Goal: Transaction & Acquisition: Download file/media

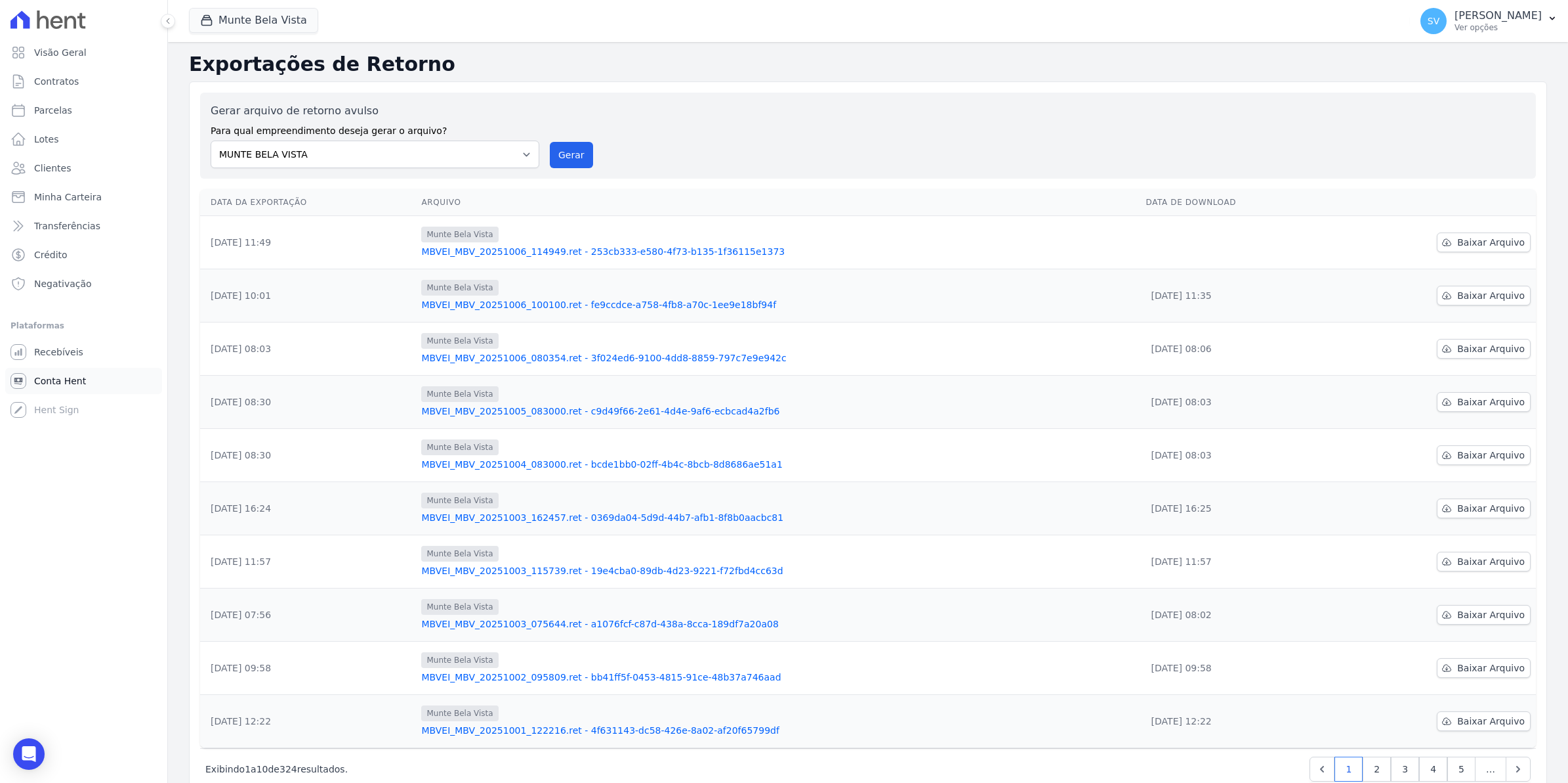
click at [49, 392] on link "Conta Hent" at bounding box center [83, 381] width 157 height 27
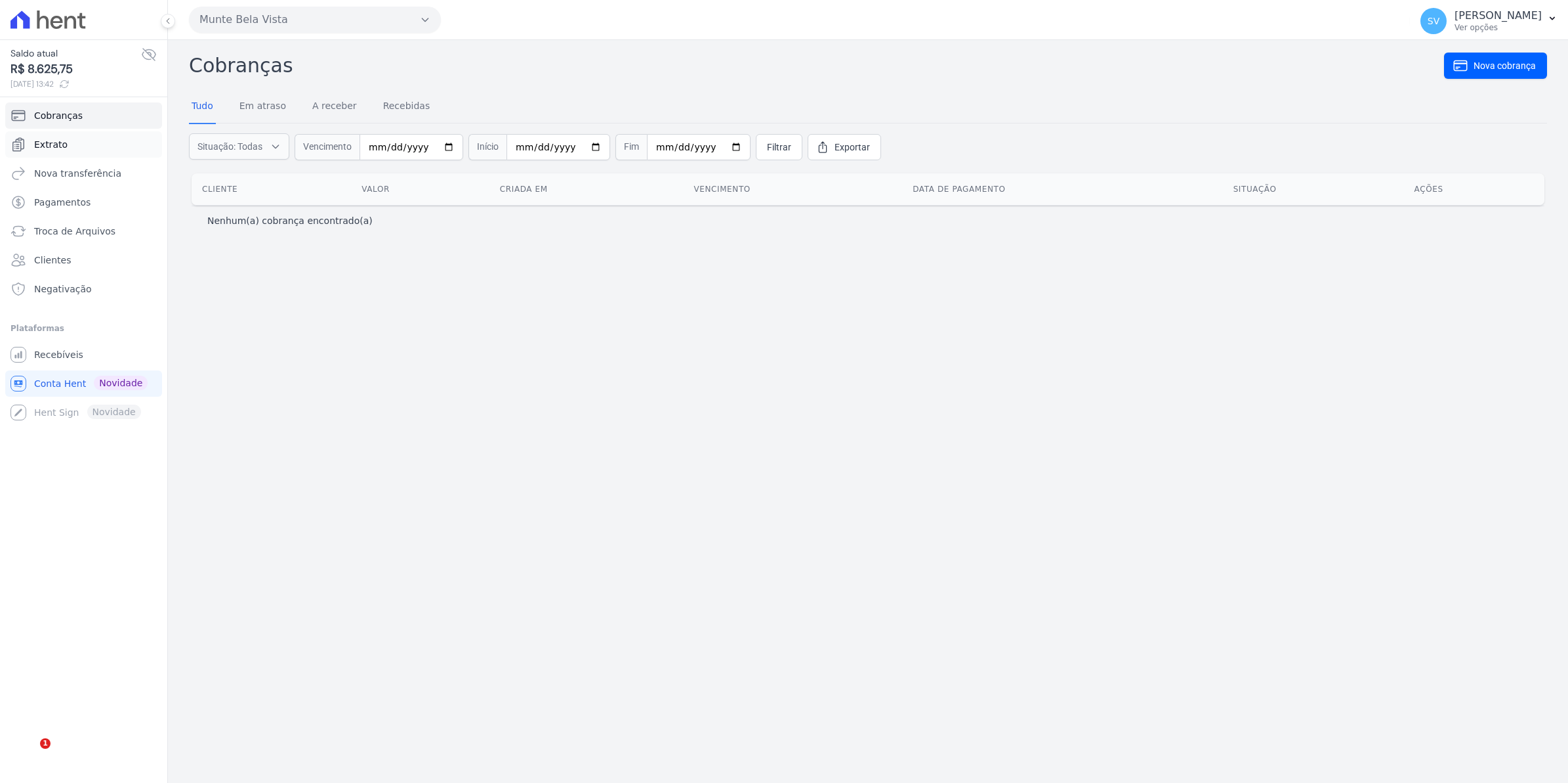
click at [59, 136] on link "Extrato" at bounding box center [83, 144] width 157 height 27
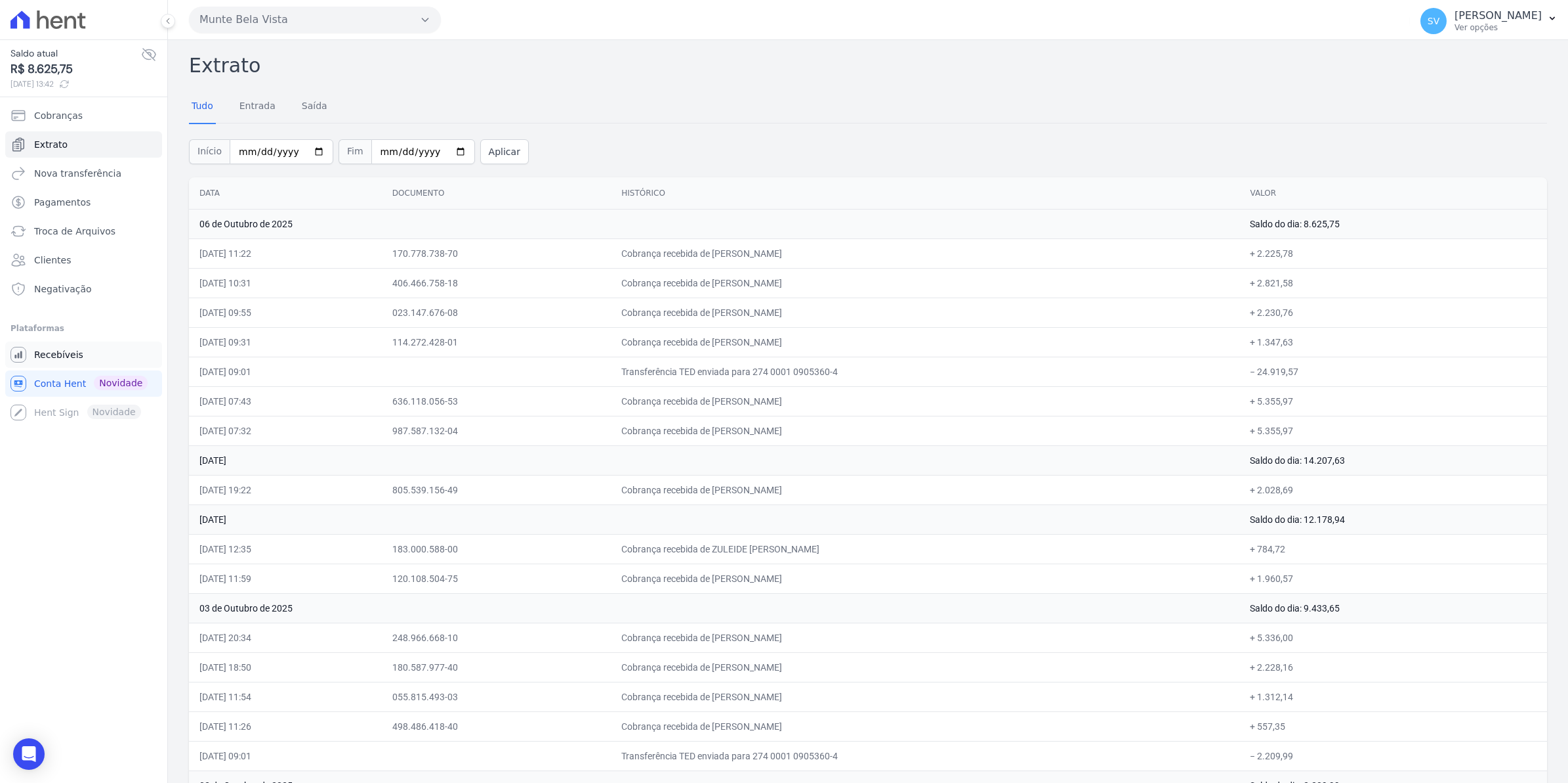
click at [71, 353] on span "Recebíveis" at bounding box center [59, 354] width 49 height 13
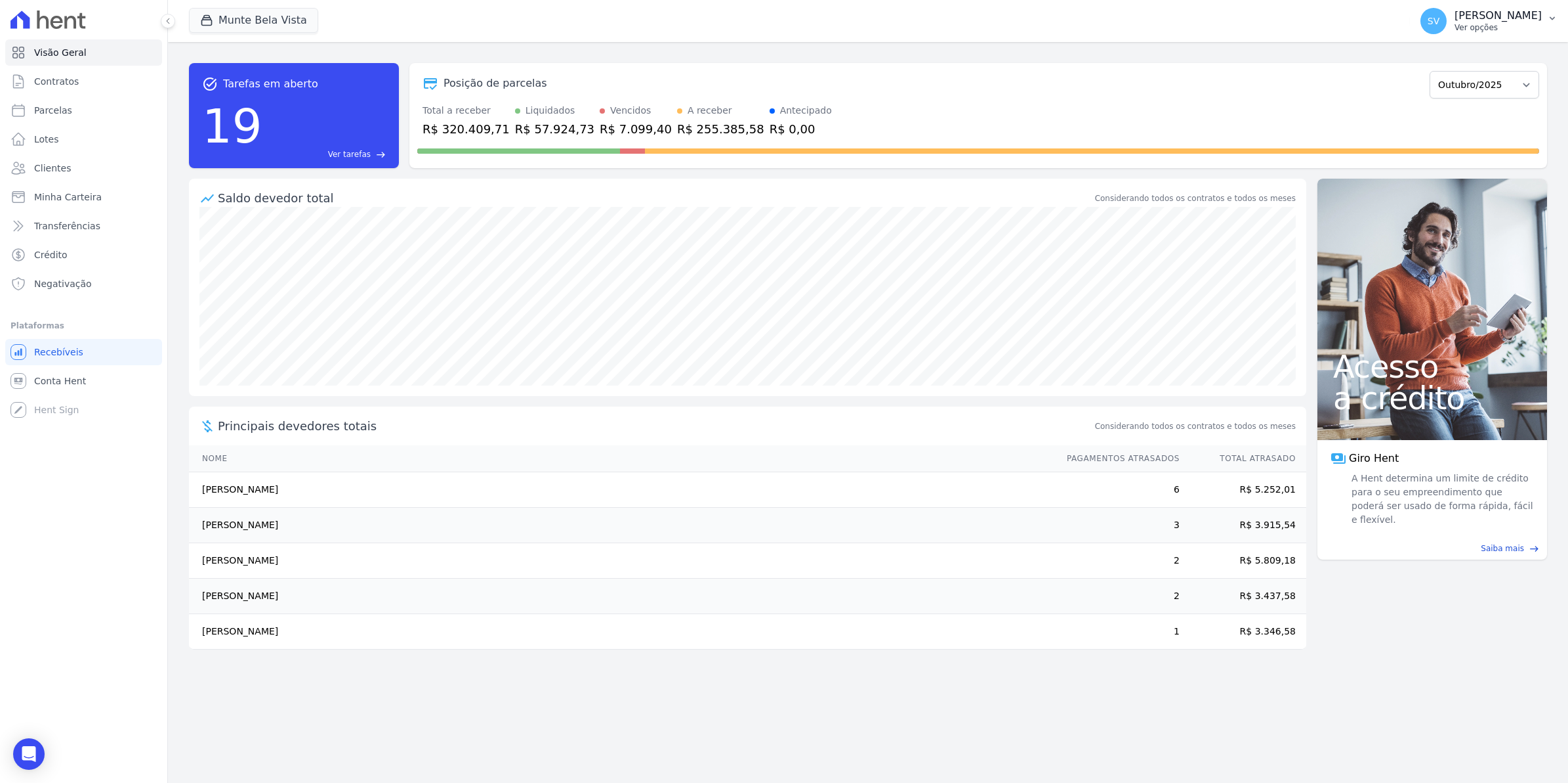
click at [1447, 20] on span "SV" at bounding box center [1434, 21] width 27 height 27
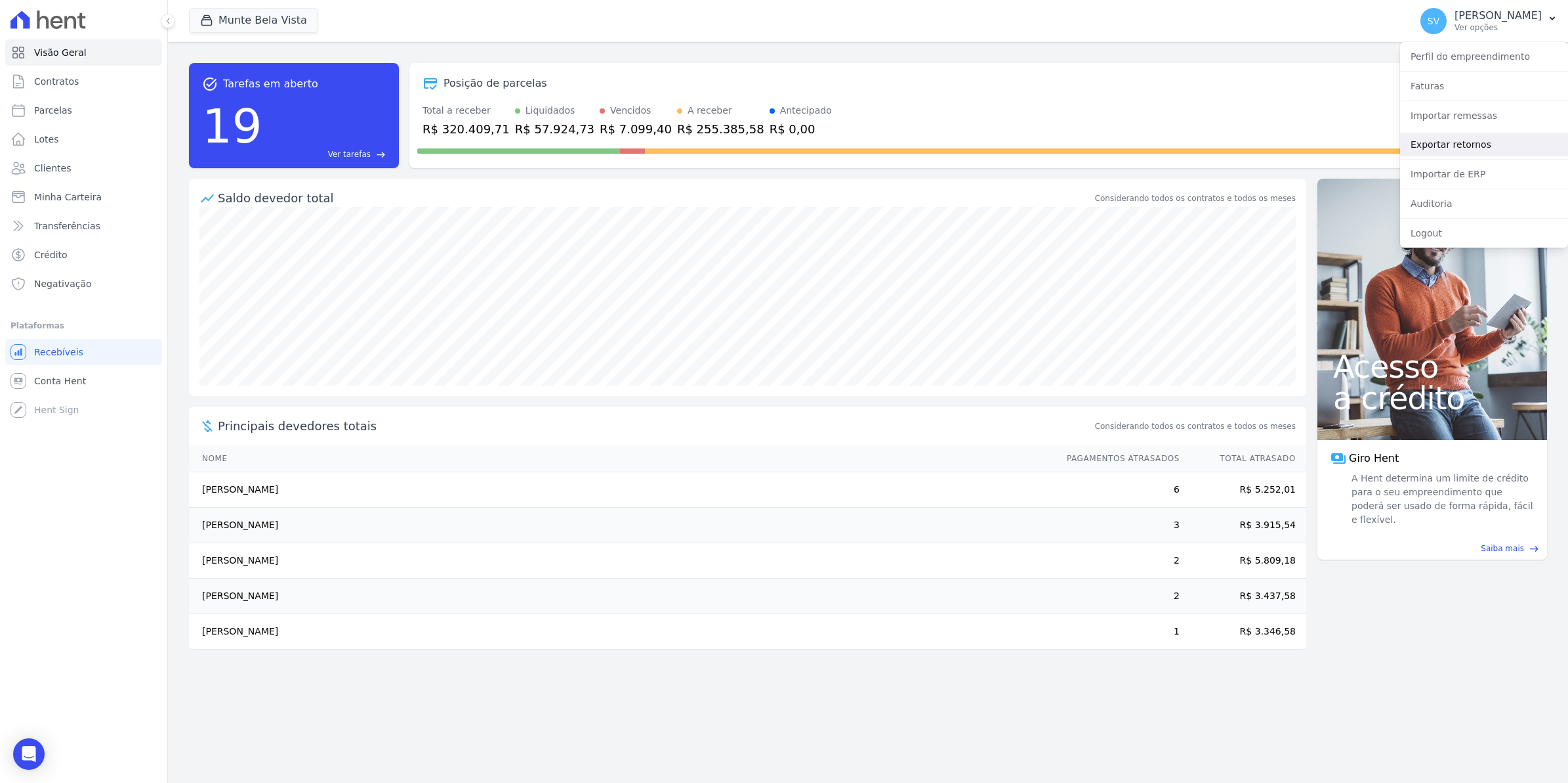
click at [1453, 144] on link "Exportar retornos" at bounding box center [1484, 144] width 168 height 24
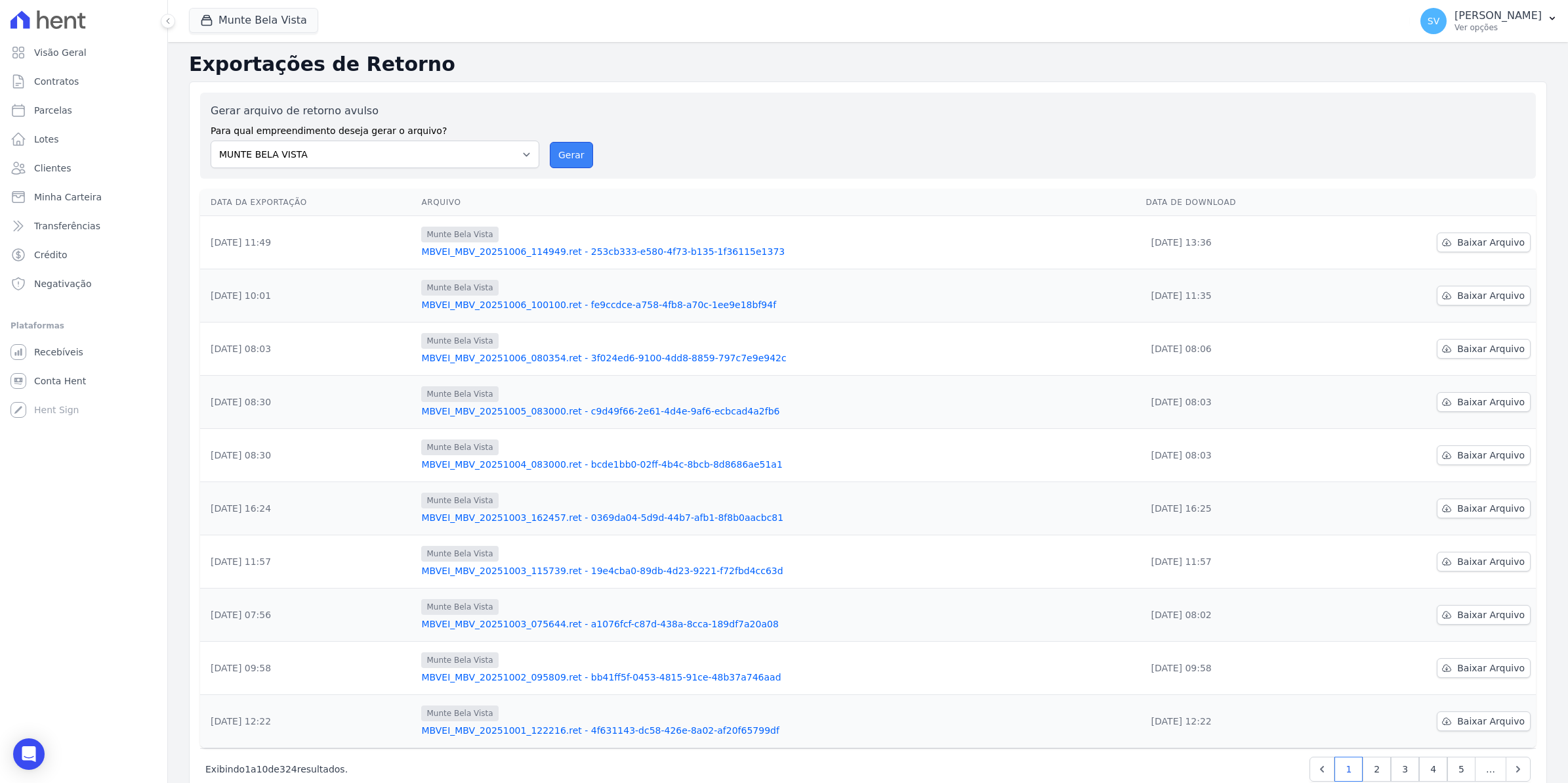
click at [572, 148] on button "Gerar" at bounding box center [572, 154] width 43 height 27
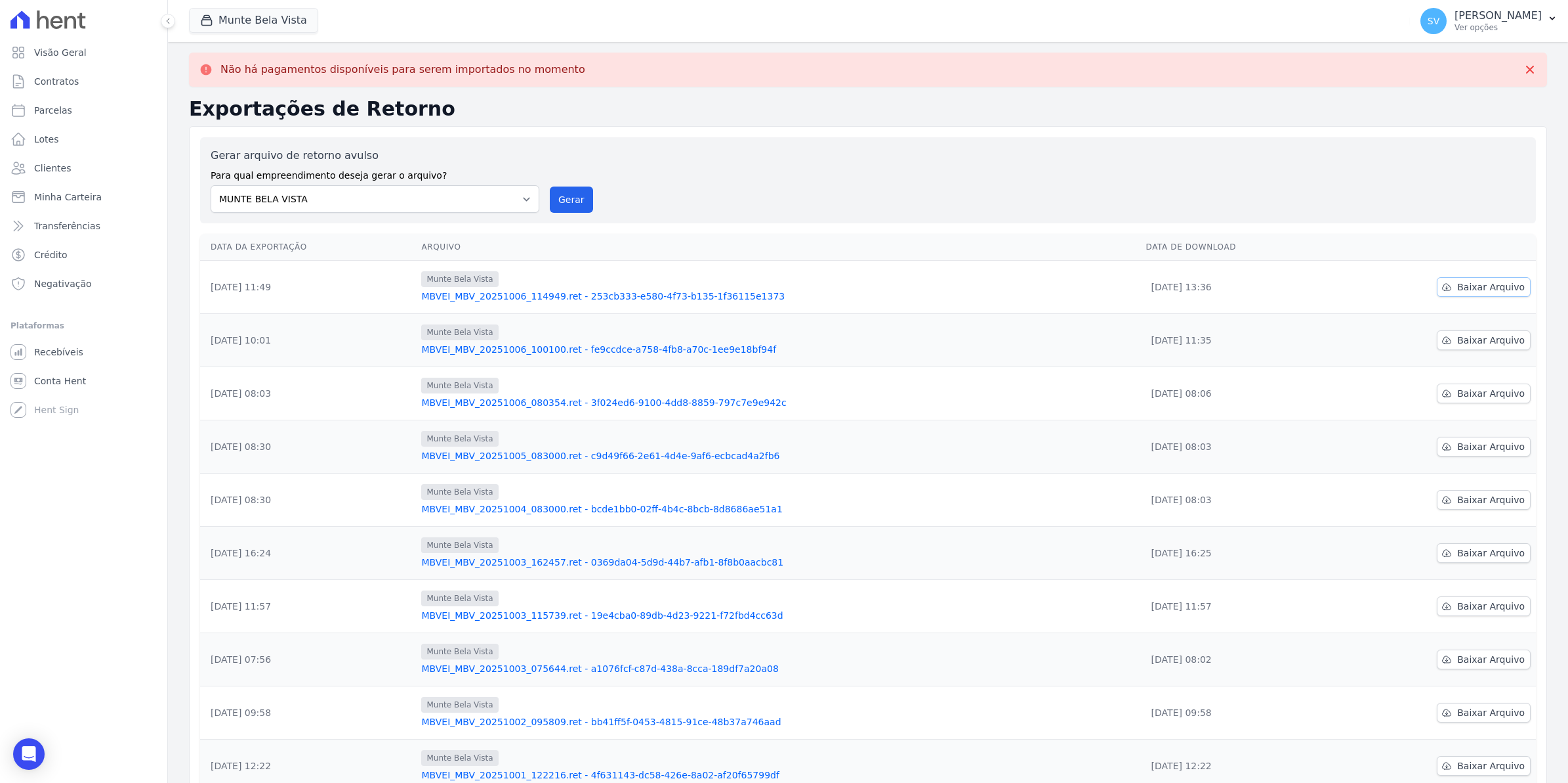
click at [1470, 284] on span "Baixar Arquivo" at bounding box center [1491, 287] width 67 height 13
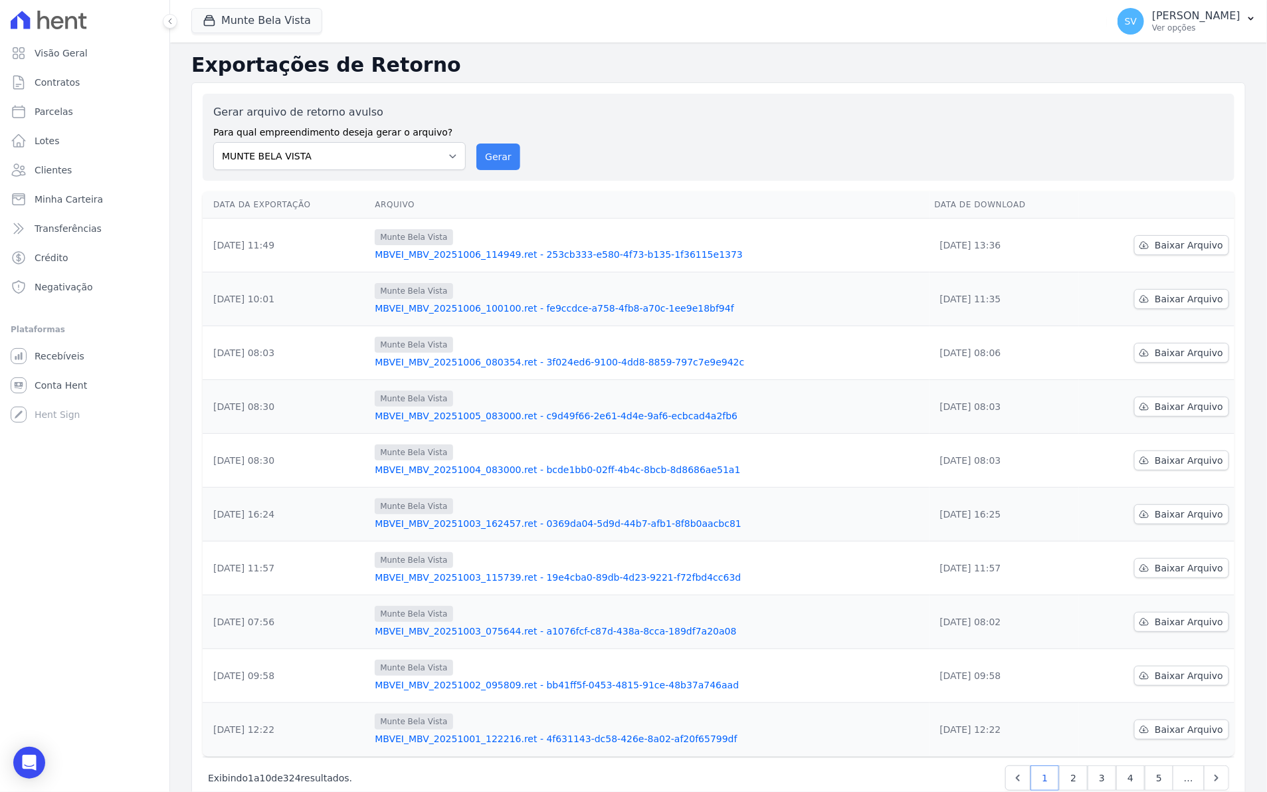
click at [497, 203] on th "Arquivo" at bounding box center [648, 204] width 559 height 27
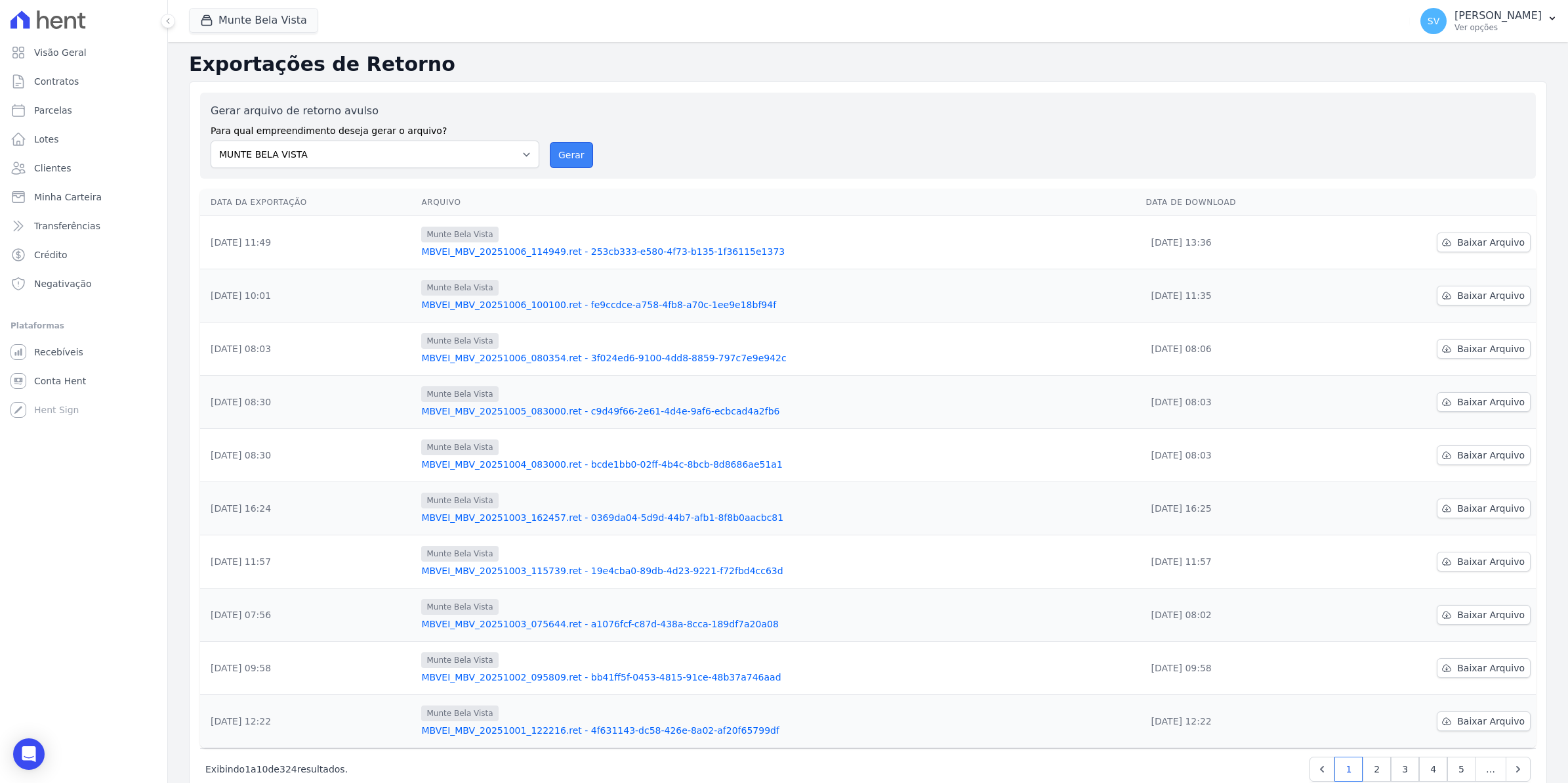
click at [572, 155] on button "Gerar" at bounding box center [572, 154] width 43 height 27
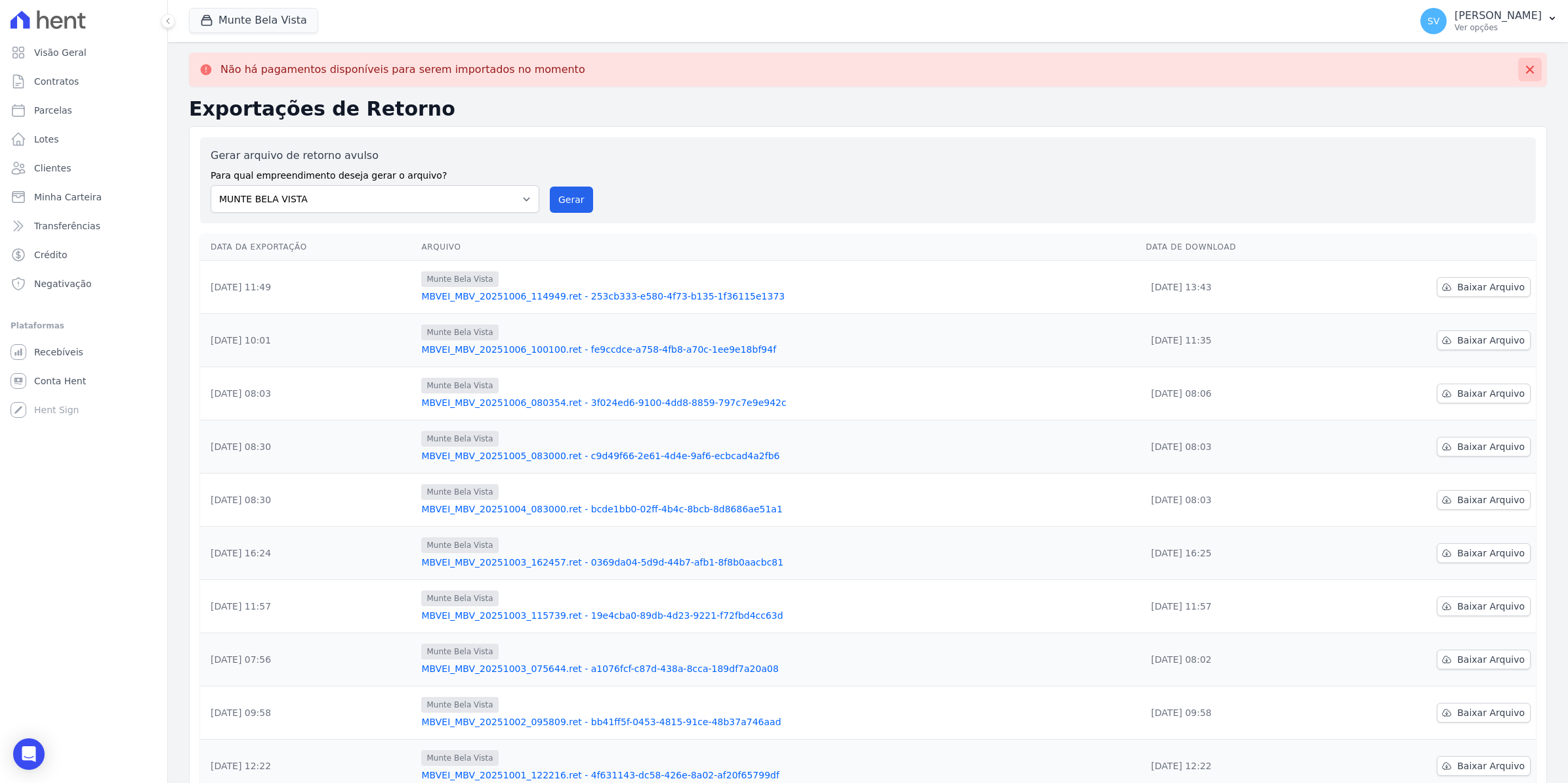
click at [1527, 71] on icon at bounding box center [1530, 69] width 8 height 8
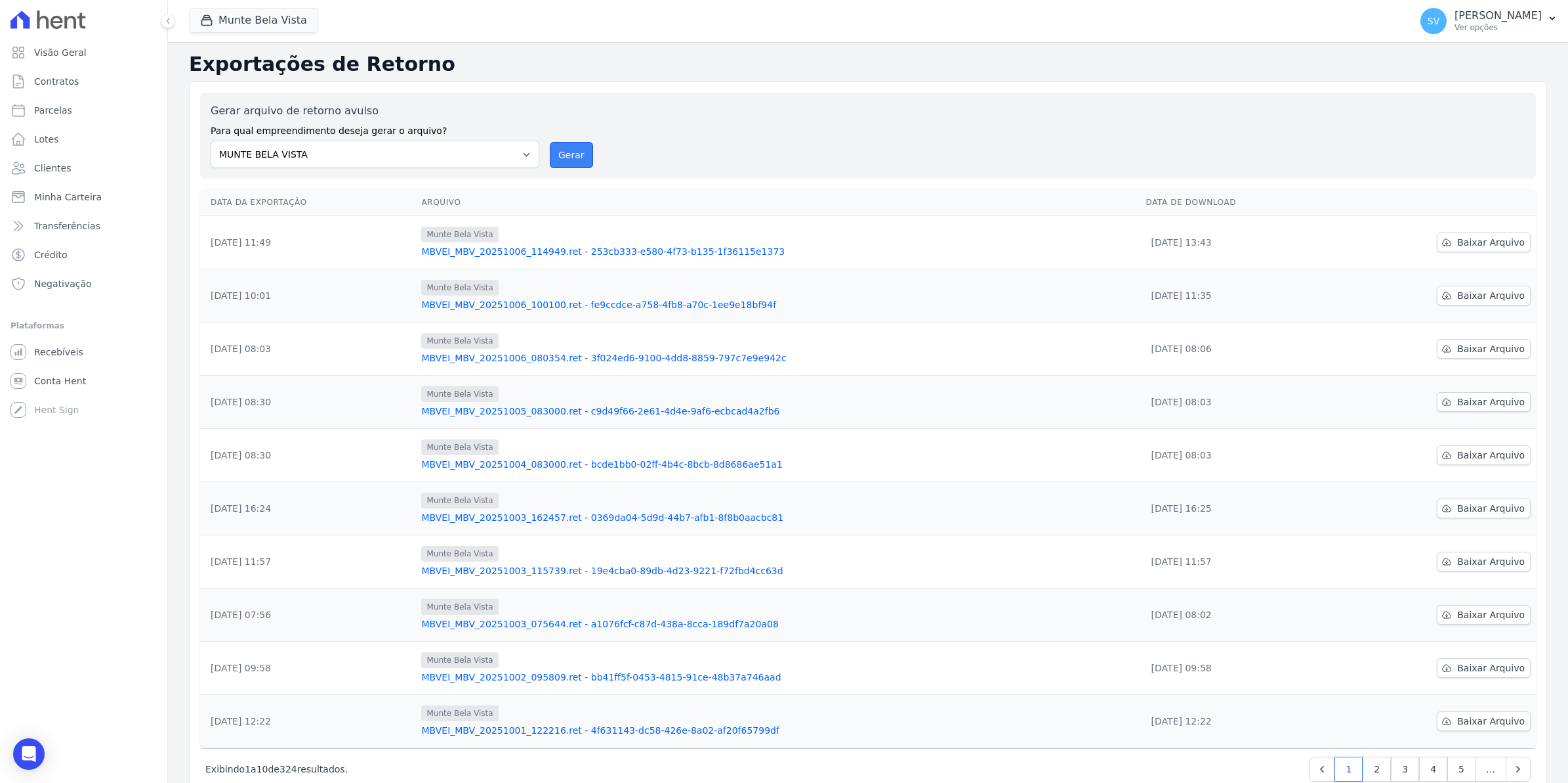
click at [562, 158] on button "Gerar" at bounding box center [572, 154] width 43 height 27
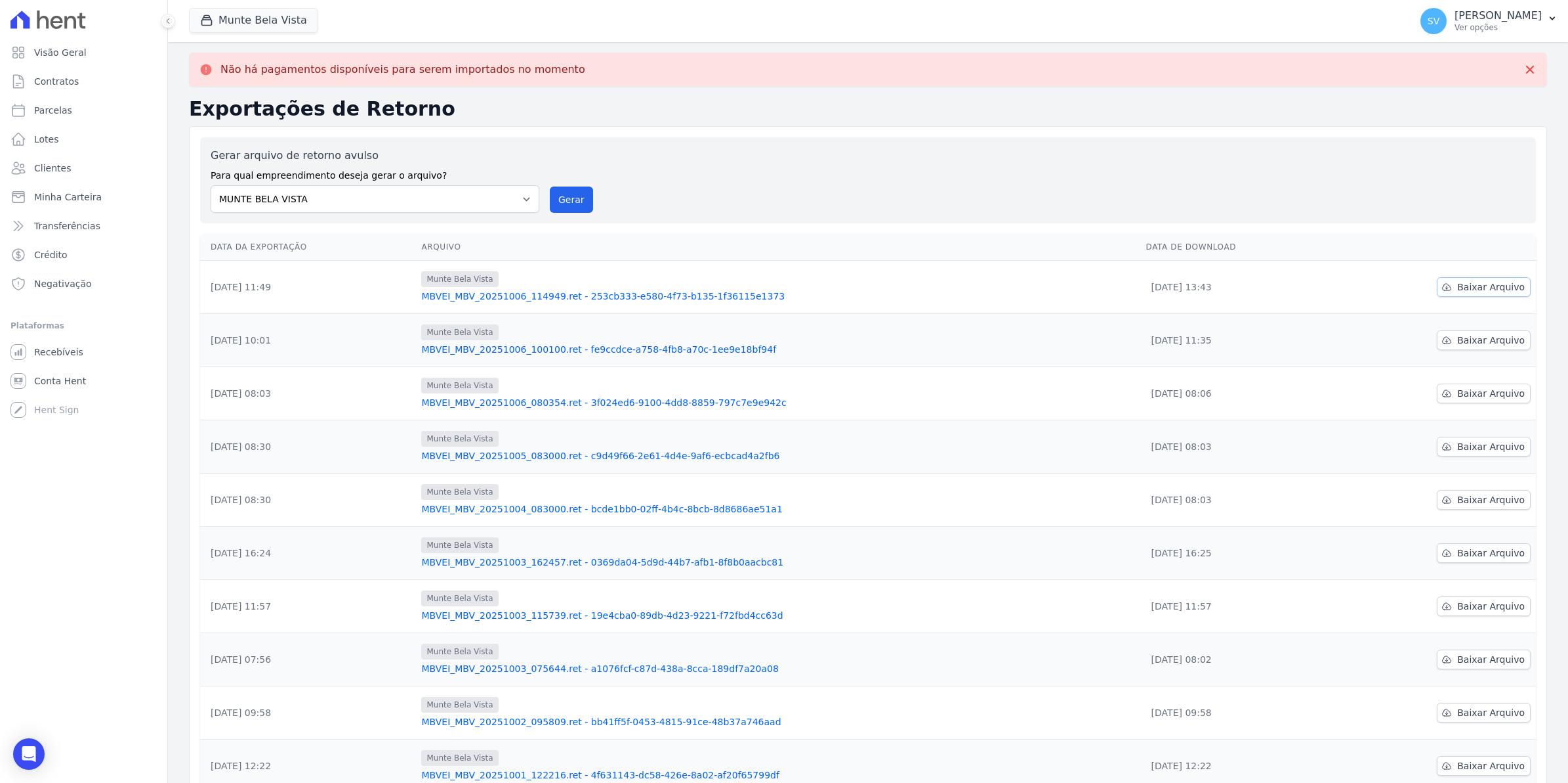
click at [1444, 287] on icon at bounding box center [1446, 287] width 11 height 11
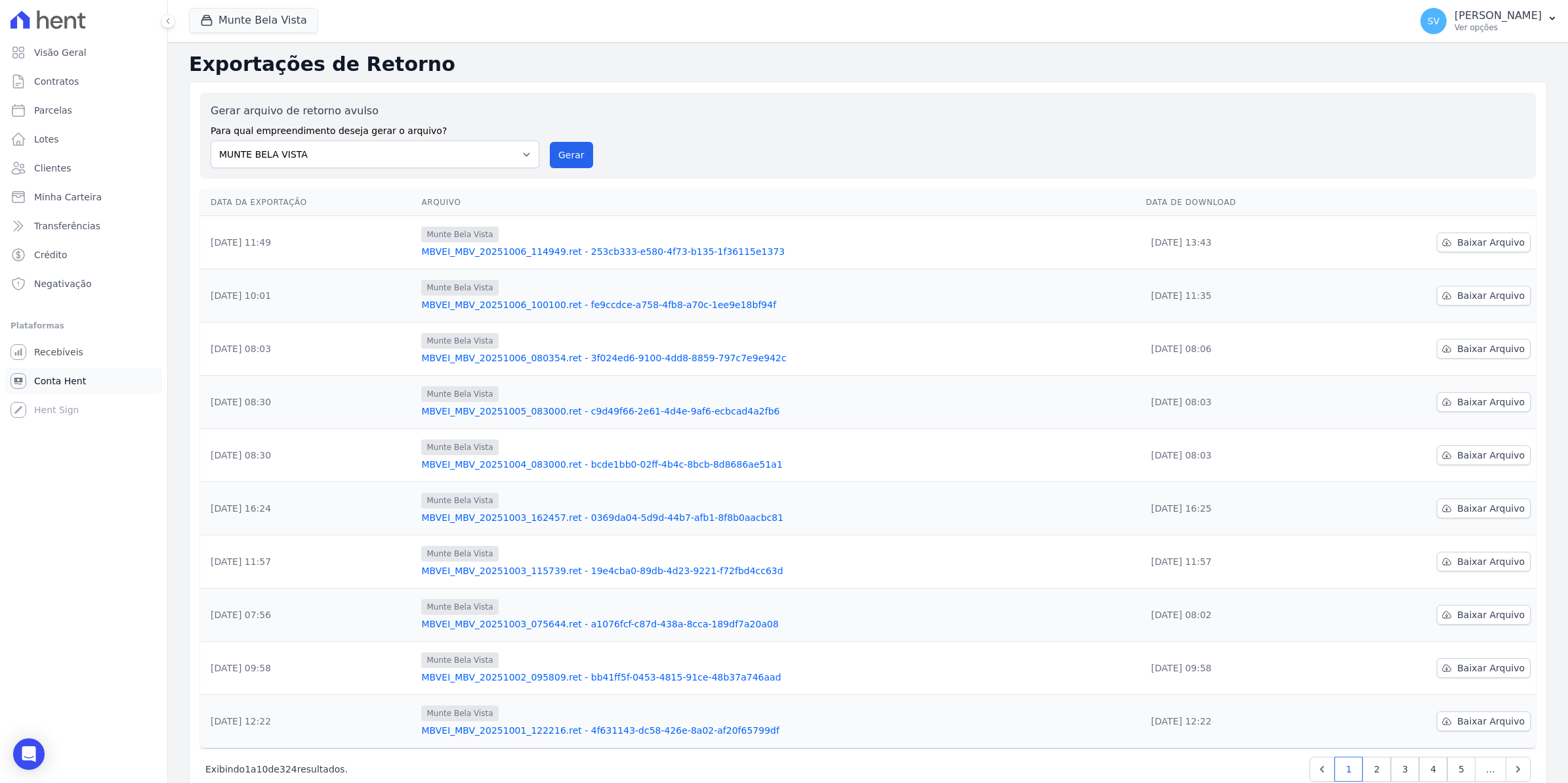
click at [51, 378] on span "Conta Hent" at bounding box center [60, 381] width 51 height 13
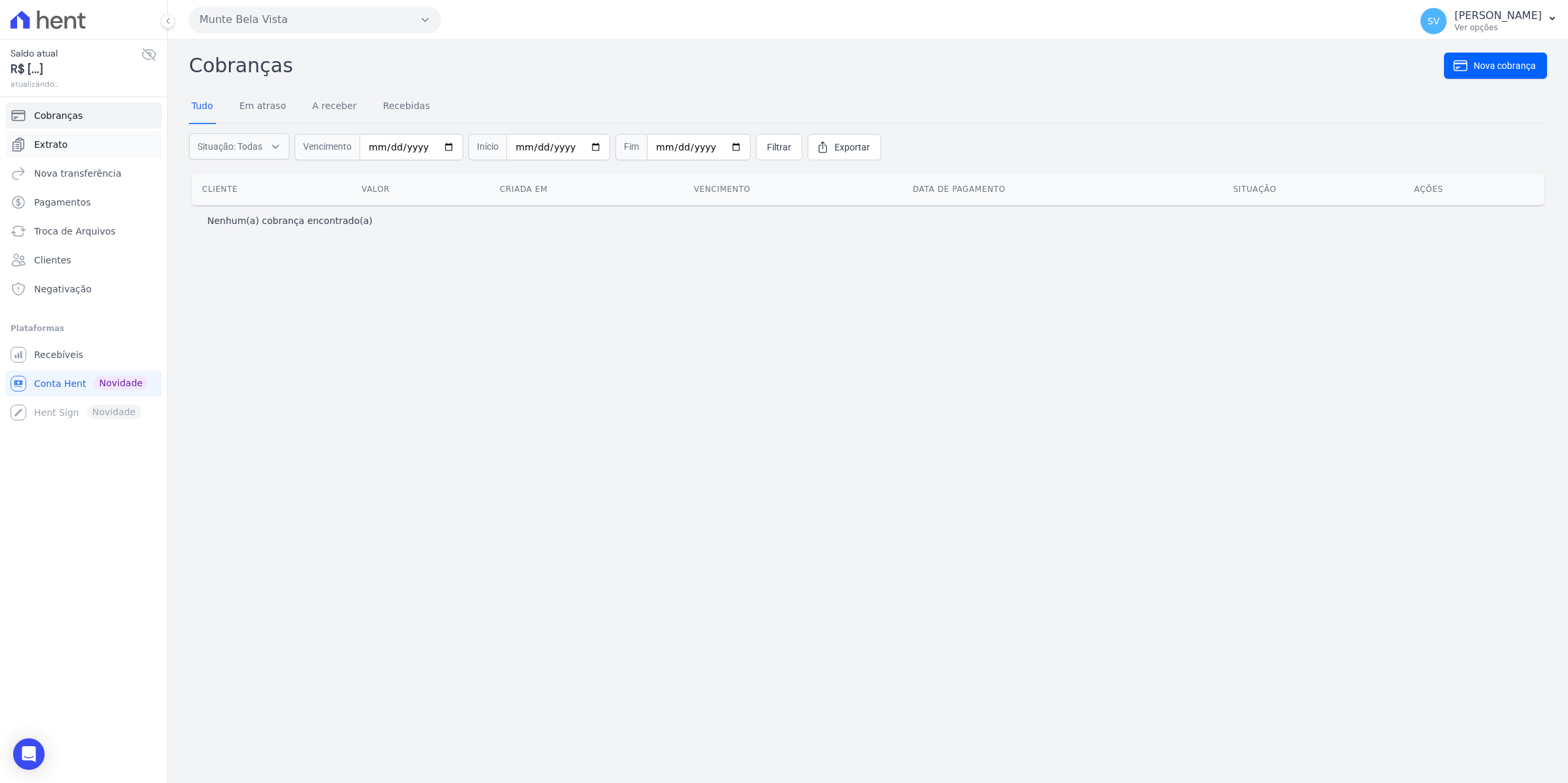
click at [73, 151] on link "Extrato" at bounding box center [83, 144] width 157 height 27
